Goal: Task Accomplishment & Management: Manage account settings

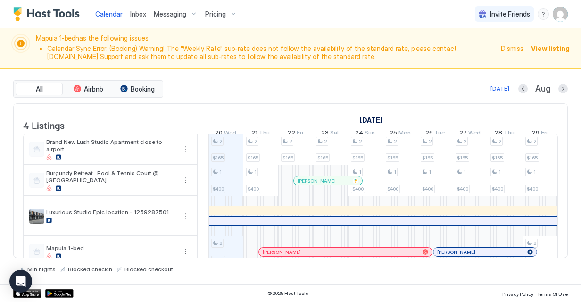
scroll to position [0, 524]
click at [542, 44] on span "View listing" at bounding box center [550, 48] width 39 height 10
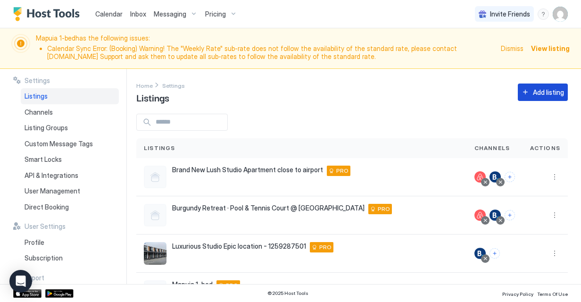
click at [536, 94] on div "Add listing" at bounding box center [548, 92] width 31 height 10
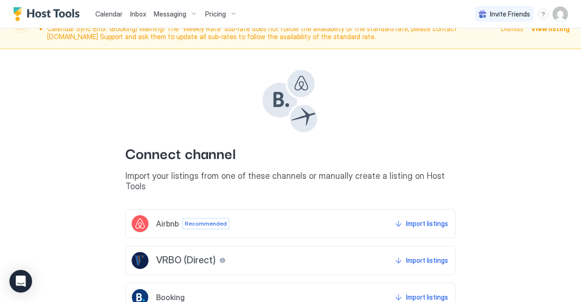
scroll to position [47, 0]
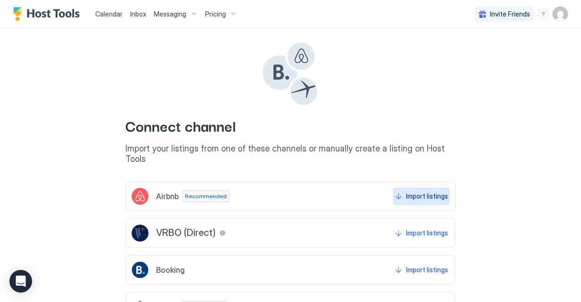
click at [412, 188] on button "Import listings" at bounding box center [421, 196] width 56 height 17
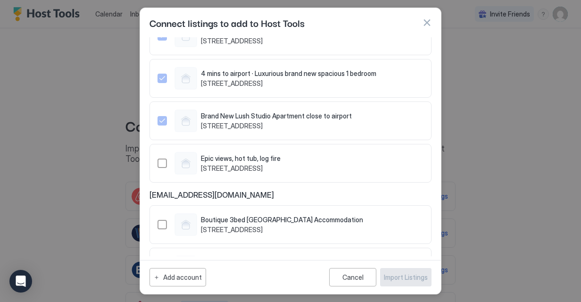
scroll to position [115, 0]
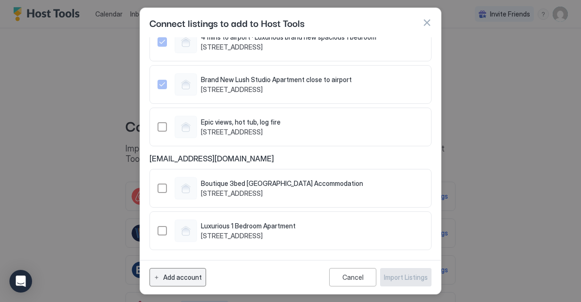
click at [189, 278] on div "Add account" at bounding box center [182, 277] width 39 height 10
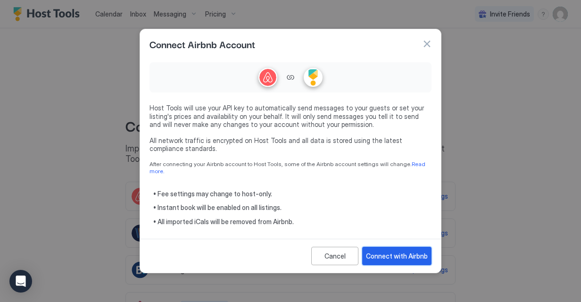
click at [395, 251] on div "Connect with Airbnb" at bounding box center [397, 256] width 62 height 10
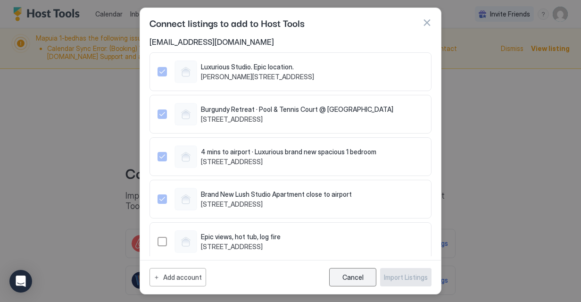
click at [352, 278] on div "Cancel" at bounding box center [352, 277] width 21 height 8
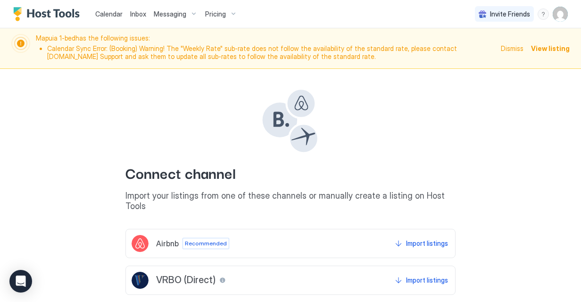
click at [107, 14] on span "Calendar" at bounding box center [108, 14] width 27 height 8
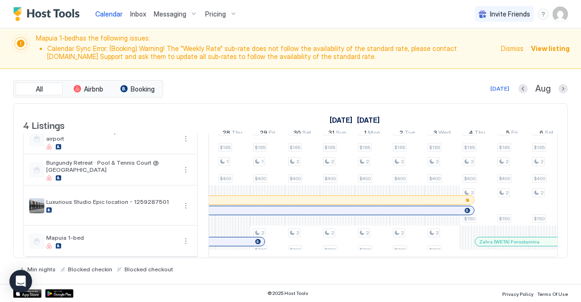
scroll to position [0, 852]
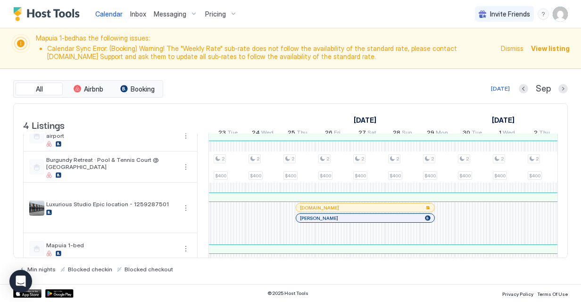
click at [566, 17] on img "User profile" at bounding box center [559, 14] width 15 height 15
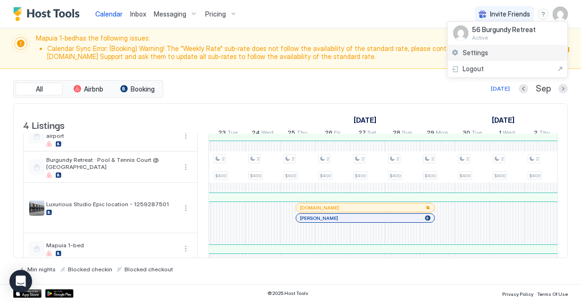
click at [496, 50] on div "Settings" at bounding box center [507, 53] width 120 height 16
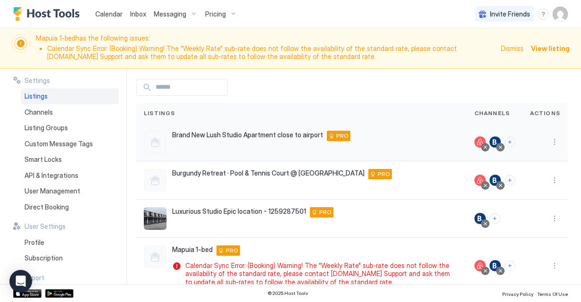
scroll to position [47, 0]
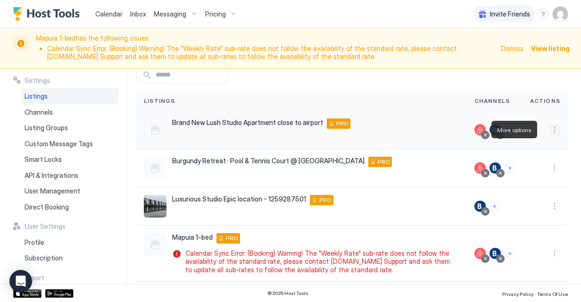
click at [552, 126] on button "More options" at bounding box center [554, 129] width 11 height 11
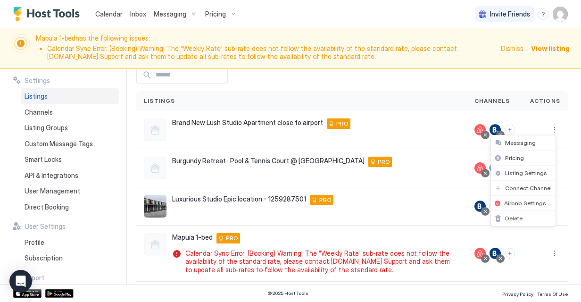
click at [552, 249] on div at bounding box center [290, 151] width 581 height 302
click at [549, 207] on button "More options" at bounding box center [554, 205] width 11 height 11
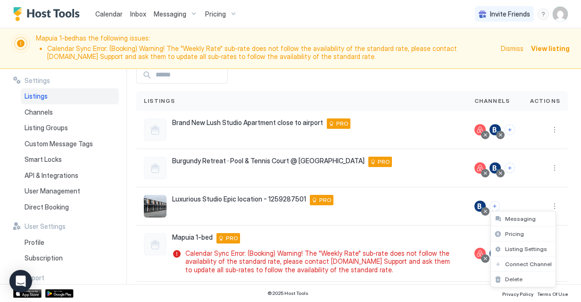
click at [548, 130] on div at bounding box center [290, 151] width 581 height 302
click at [549, 130] on button "More options" at bounding box center [554, 129] width 11 height 11
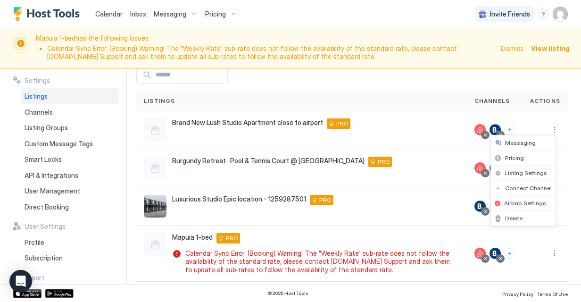
click at [543, 86] on div at bounding box center [290, 151] width 581 height 302
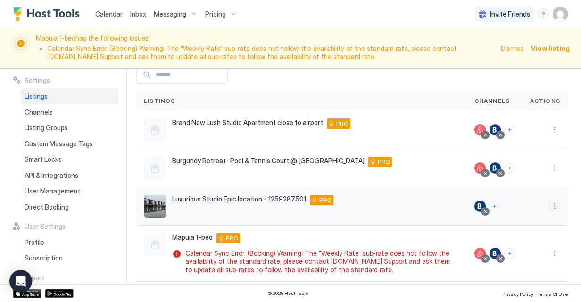
click at [551, 206] on button "More options" at bounding box center [554, 205] width 11 height 11
click at [314, 195] on div at bounding box center [290, 151] width 581 height 302
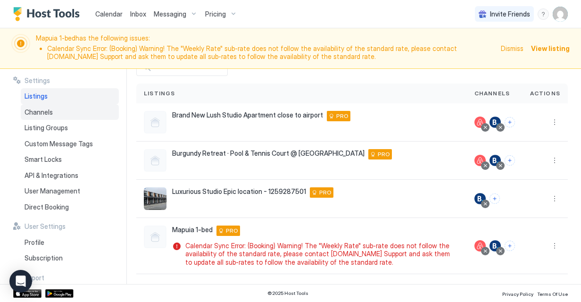
drag, startPoint x: 70, startPoint y: 109, endPoint x: 91, endPoint y: 110, distance: 21.7
click at [70, 109] on div "Channels" at bounding box center [70, 112] width 98 height 16
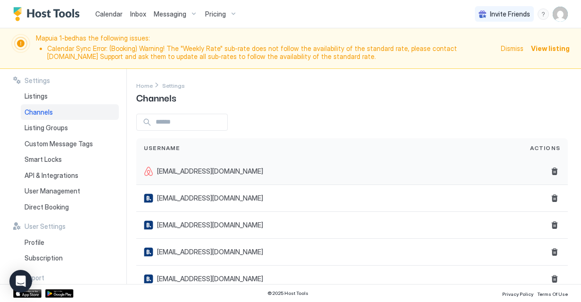
scroll to position [45, 0]
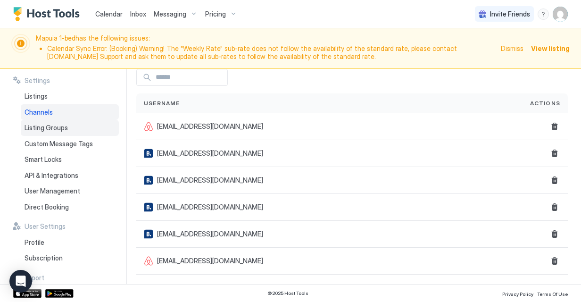
click at [80, 130] on div "Listing Groups" at bounding box center [70, 128] width 98 height 16
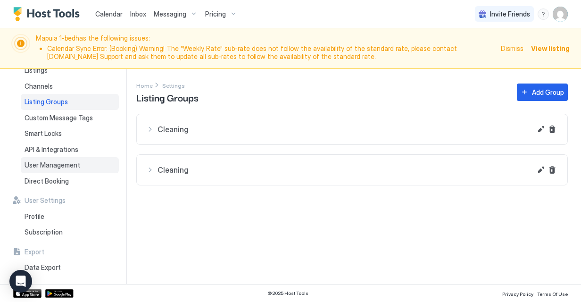
scroll to position [47, 0]
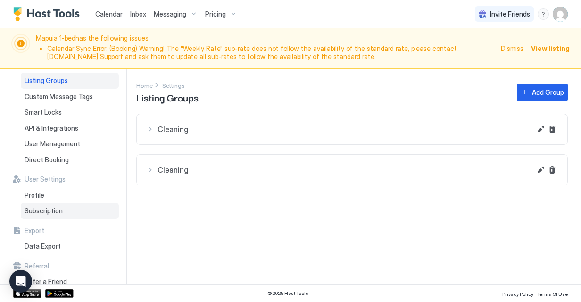
click at [62, 205] on div "Subscription" at bounding box center [70, 211] width 98 height 16
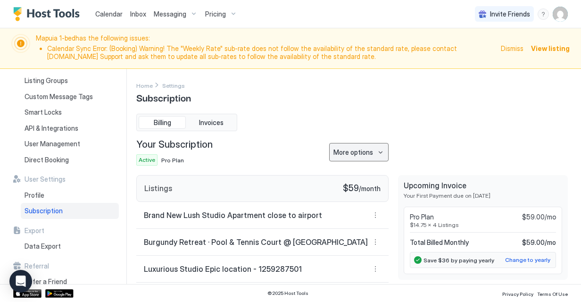
click at [356, 153] on div "More options" at bounding box center [353, 152] width 40 height 10
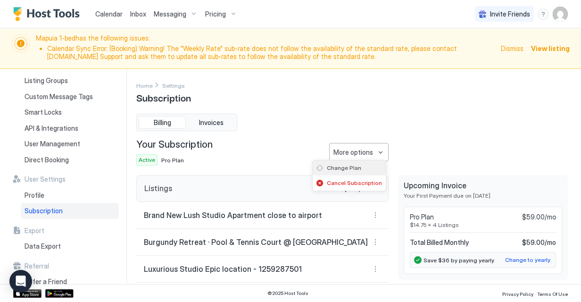
click at [356, 169] on span "Change Plan" at bounding box center [344, 167] width 34 height 7
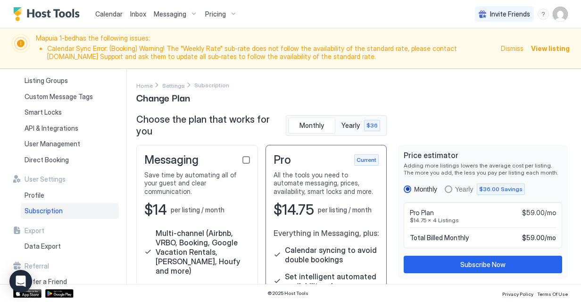
click at [242, 157] on div "checkbox" at bounding box center [246, 160] width 8 height 8
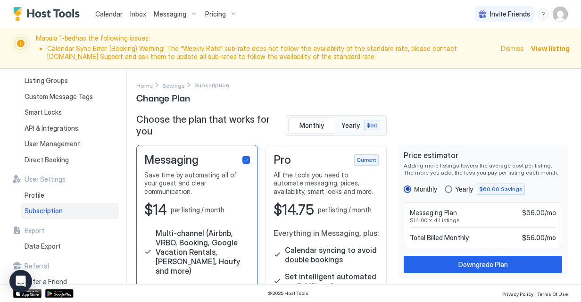
click at [455, 191] on div "Yearly" at bounding box center [464, 189] width 18 height 8
click at [414, 190] on div "Monthly" at bounding box center [425, 189] width 23 height 8
click at [458, 261] on div "Downgrade Plan" at bounding box center [482, 264] width 49 height 10
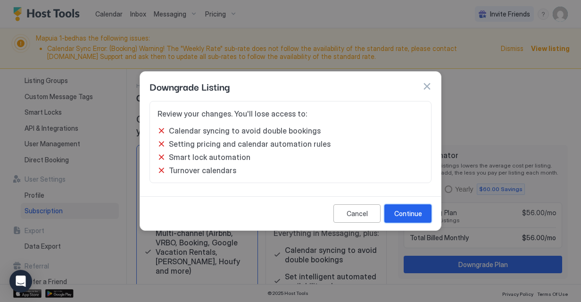
click at [397, 216] on div "Continue" at bounding box center [408, 213] width 28 height 10
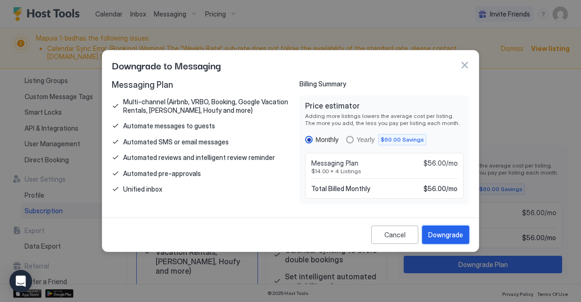
click at [450, 234] on div "Downgrade" at bounding box center [445, 235] width 35 height 10
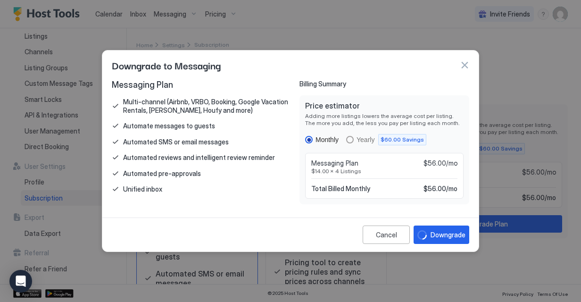
scroll to position [19, 0]
